Goal: Transaction & Acquisition: Purchase product/service

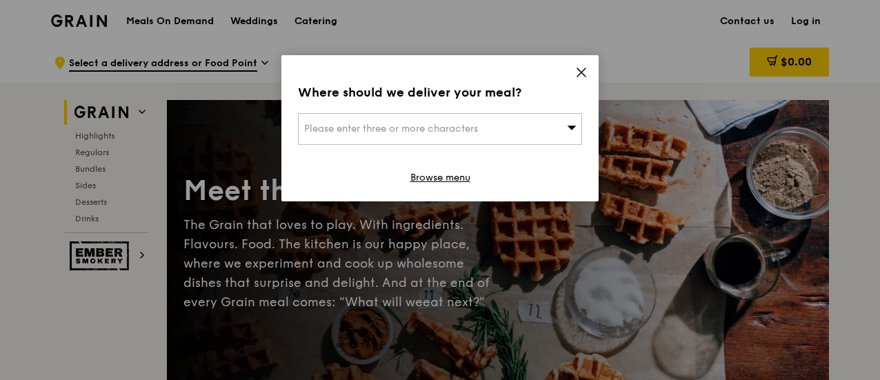
click at [580, 68] on icon at bounding box center [581, 72] width 12 height 12
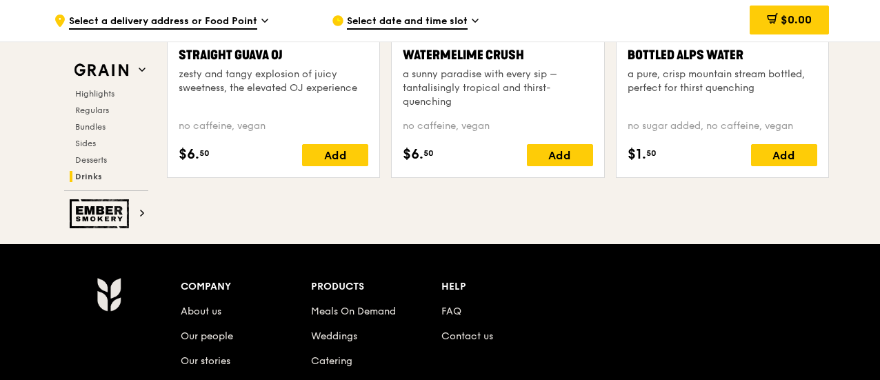
scroll to position [5861, 0]
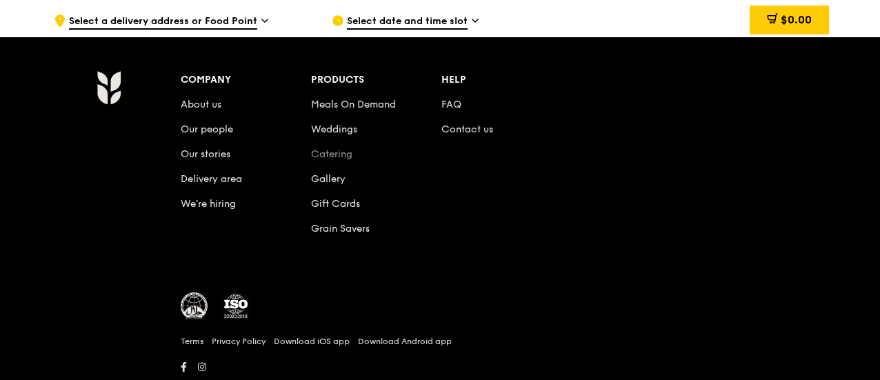
click at [316, 148] on link "Catering" at bounding box center [331, 154] width 41 height 12
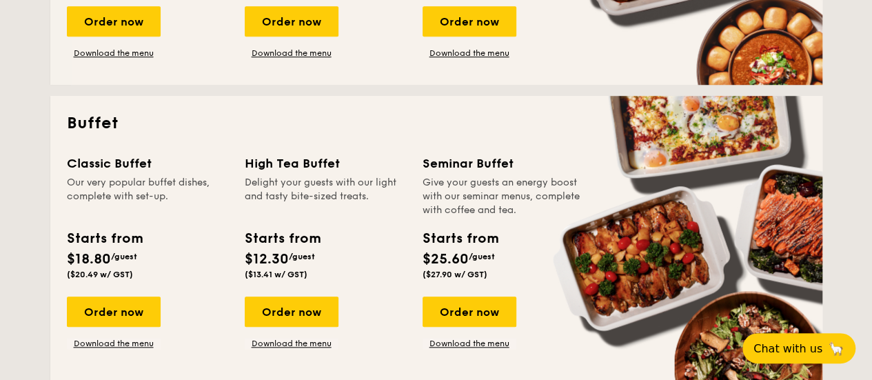
scroll to position [552, 0]
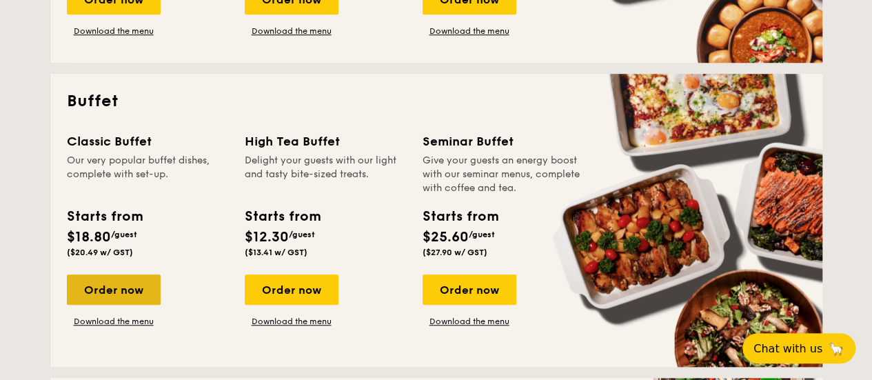
click at [113, 292] on div "Order now" at bounding box center [114, 289] width 94 height 30
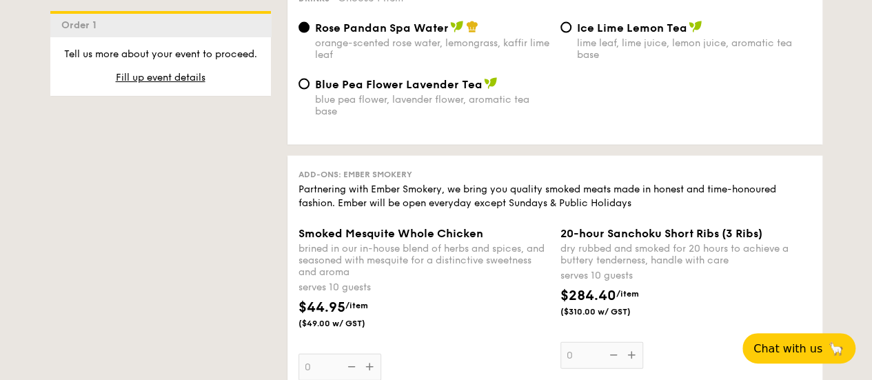
scroll to position [1517, 0]
